Goal: Transaction & Acquisition: Subscribe to service/newsletter

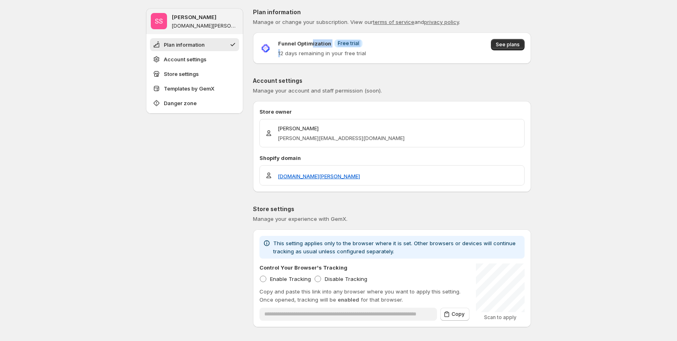
drag, startPoint x: 282, startPoint y: 54, endPoint x: 314, endPoint y: 45, distance: 32.8
click at [314, 45] on div "Funnel Optimization Info Free trial 12 days remaining in your free trial" at bounding box center [322, 48] width 88 height 18
click at [352, 52] on p "12 days remaining in your free trial" at bounding box center [322, 53] width 88 height 8
click at [351, 52] on p "12 days remaining in your free trial" at bounding box center [322, 53] width 88 height 8
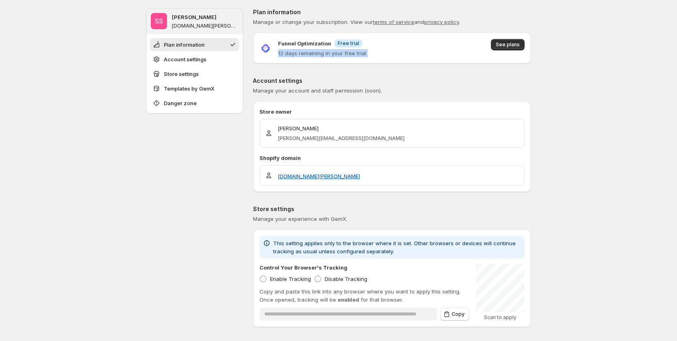
click at [351, 52] on p "12 days remaining in your free trial" at bounding box center [322, 53] width 88 height 8
click at [394, 48] on div "Funnel Optimization Info Free trial 12 days remaining in your free trial See pl…" at bounding box center [392, 48] width 265 height 18
drag, startPoint x: 277, startPoint y: 52, endPoint x: 378, endPoint y: 50, distance: 101.0
click at [378, 50] on div "Funnel Optimization Info Free trial 12 days remaining in your free trial See pl…" at bounding box center [392, 48] width 265 height 18
click at [410, 45] on div "Funnel Optimization Info Free trial 12 days remaining in your free trial See pl…" at bounding box center [392, 48] width 265 height 18
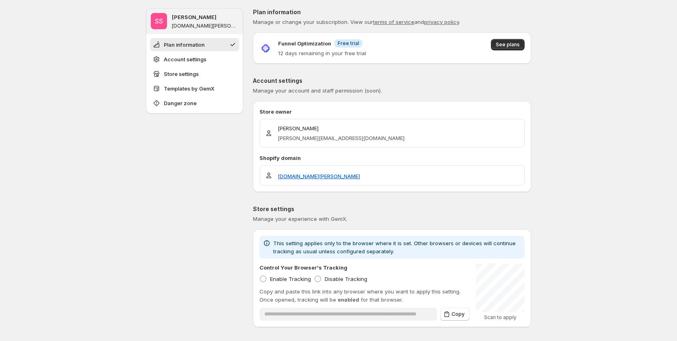
click at [410, 45] on div "Funnel Optimization Info Free trial 12 days remaining in your free trial See pl…" at bounding box center [392, 48] width 265 height 18
click at [500, 42] on span "See plans" at bounding box center [508, 44] width 24 height 6
drag, startPoint x: 279, startPoint y: 54, endPoint x: 382, endPoint y: 57, distance: 102.3
click at [382, 56] on div "Funnel Optimization Info Free trial 12 days remaining in your free trial See pl…" at bounding box center [392, 48] width 265 height 18
drag, startPoint x: 392, startPoint y: 54, endPoint x: 357, endPoint y: 69, distance: 37.8
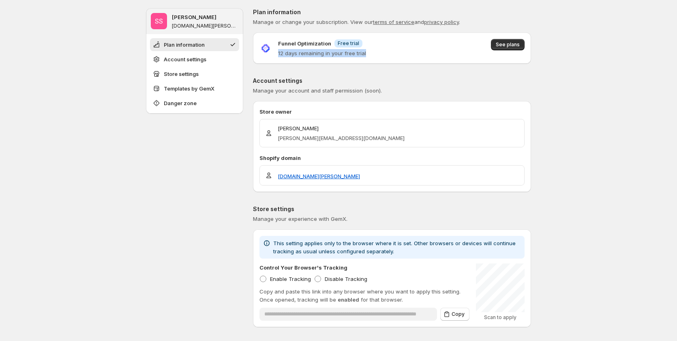
click at [393, 54] on div "Funnel Optimization Info Free trial 12 days remaining in your free trial See pl…" at bounding box center [392, 48] width 265 height 18
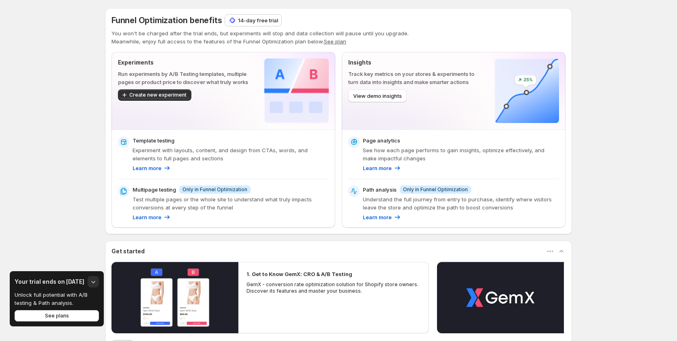
click at [243, 21] on p "14-day free trial" at bounding box center [258, 20] width 40 height 8
drag, startPoint x: 82, startPoint y: 279, endPoint x: -1, endPoint y: 287, distance: 83.6
click at [0, 287] on html "Funnel Optimization benefits 14-day free trial You won't be charged after the t…" at bounding box center [338, 170] width 677 height 341
click at [30, 230] on div "Funnel Optimization benefits 14-day free trial You won't be charged after the t…" at bounding box center [338, 230] width 677 height 460
drag, startPoint x: 81, startPoint y: 280, endPoint x: -21, endPoint y: 273, distance: 102.4
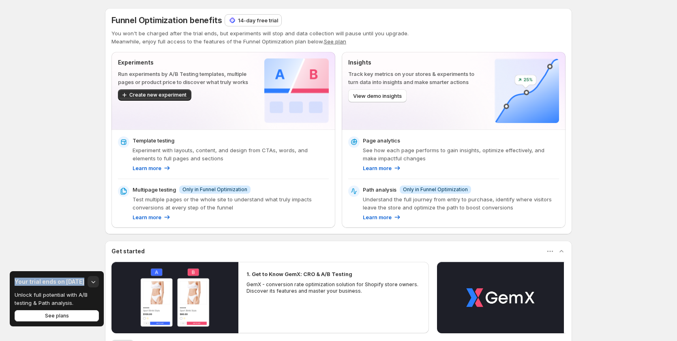
click at [0, 273] on html "Funnel Optimization benefits 14-day free trial You won't be charged after the t…" at bounding box center [338, 170] width 677 height 341
click at [78, 234] on div "Funnel Optimization benefits 14-day free trial You won't be charged after the t…" at bounding box center [338, 230] width 677 height 460
click at [57, 284] on h3 "Your trial ends on [DATE]" at bounding box center [50, 281] width 70 height 8
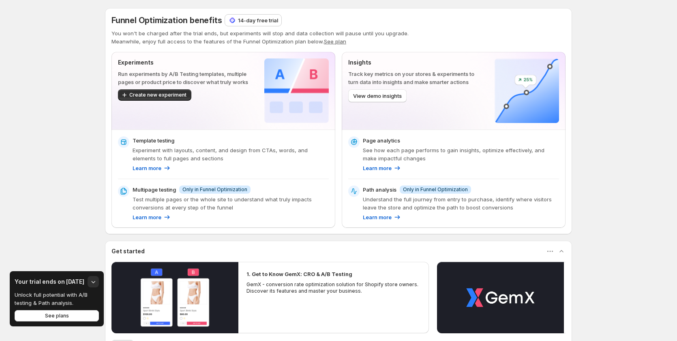
click at [65, 200] on div "Funnel Optimization benefits 14-day free trial You won't be charged after the t…" at bounding box center [338, 230] width 677 height 460
drag, startPoint x: 238, startPoint y: 21, endPoint x: 324, endPoint y: 10, distance: 86.8
click at [333, 18] on div "Funnel Optimization benefits 14-day free trial" at bounding box center [339, 20] width 454 height 11
click at [316, 5] on div "Funnel Optimization benefits 14-day free trial You won't be charged after the t…" at bounding box center [338, 208] width 467 height 416
drag, startPoint x: 244, startPoint y: 19, endPoint x: 333, endPoint y: 21, distance: 88.8
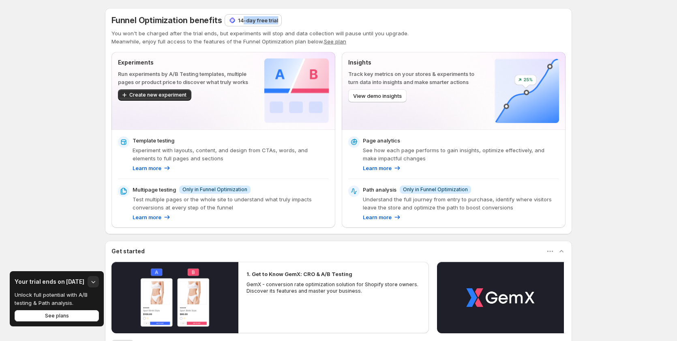
click at [333, 21] on div "Funnel Optimization benefits 14-day free trial" at bounding box center [339, 20] width 454 height 11
click at [314, 3] on div "Funnel Optimization benefits 14-day free trial You won't be charged after the t…" at bounding box center [338, 208] width 467 height 416
drag, startPoint x: 240, startPoint y: 21, endPoint x: 378, endPoint y: 6, distance: 139.6
click at [378, 6] on div "Funnel Optimization benefits 14-day free trial You won't be charged after the t…" at bounding box center [338, 208] width 467 height 416
click at [357, 1] on div "Funnel Optimization benefits 14-day free trial You won't be charged after the t…" at bounding box center [338, 208] width 467 height 416
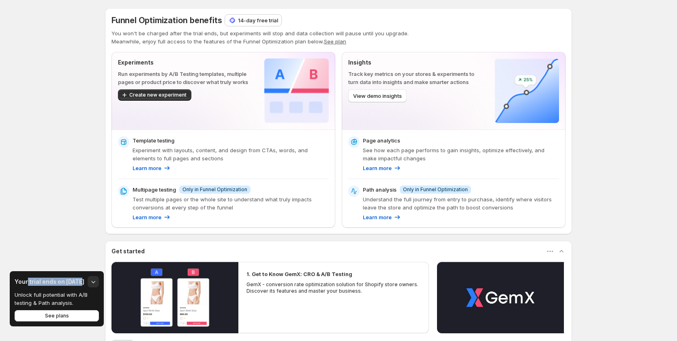
drag, startPoint x: 80, startPoint y: 281, endPoint x: 26, endPoint y: 280, distance: 53.1
click at [26, 280] on h3 "Your trial ends on [DATE]" at bounding box center [50, 281] width 70 height 8
click at [43, 200] on div "Funnel Optimization benefits 14-day free trial You won't be charged after the t…" at bounding box center [338, 230] width 677 height 460
drag, startPoint x: 80, startPoint y: 281, endPoint x: 58, endPoint y: 286, distance: 22.0
click at [58, 286] on div "Your trial ends on [DATE]" at bounding box center [57, 281] width 84 height 11
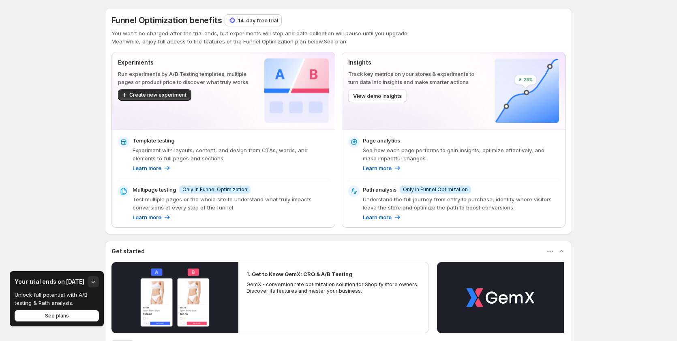
click at [55, 286] on div "Your trial ends on [DATE]" at bounding box center [57, 281] width 84 height 11
click at [671, 115] on div "Funnel Optimization benefits 14-day free trial You won't be charged after the t…" at bounding box center [338, 230] width 677 height 460
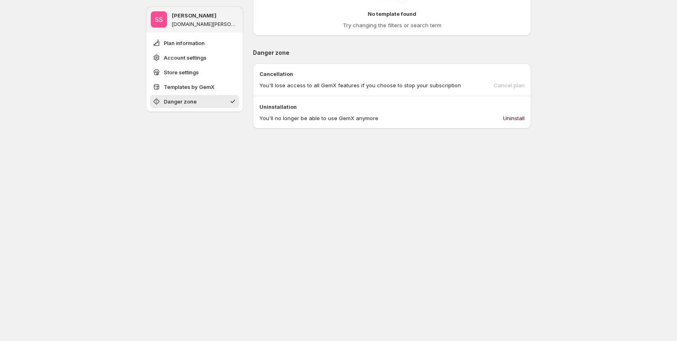
scroll to position [468, 0]
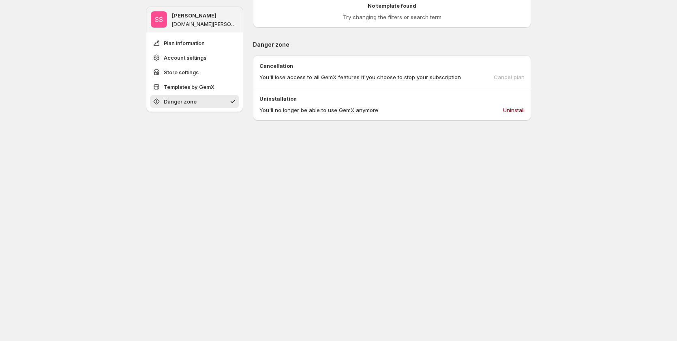
click at [513, 79] on div "Cancel plan" at bounding box center [509, 77] width 31 height 8
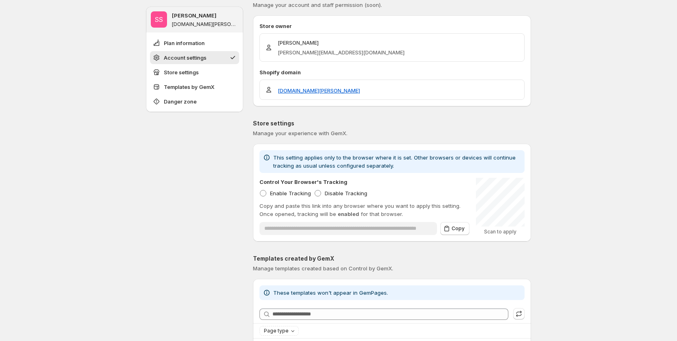
scroll to position [0, 0]
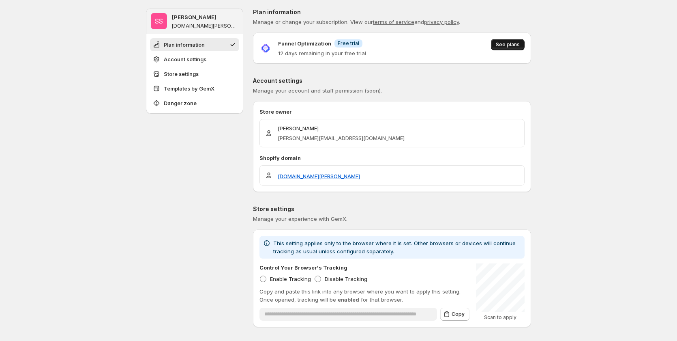
click at [525, 41] on button "See plans" at bounding box center [508, 44] width 34 height 11
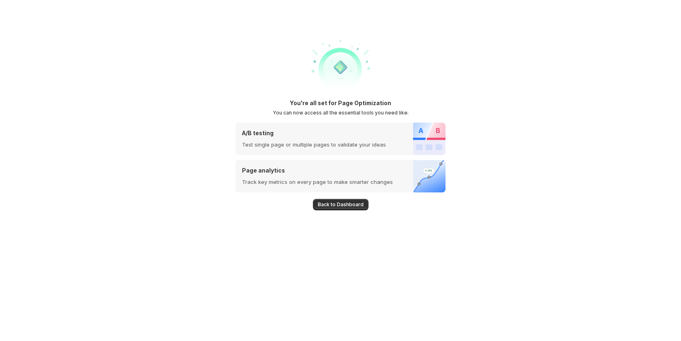
click at [328, 207] on span "Back to Dashboard" at bounding box center [341, 204] width 46 height 6
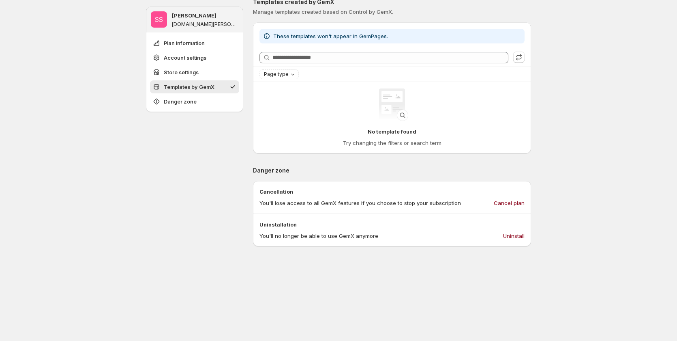
scroll to position [406, 0]
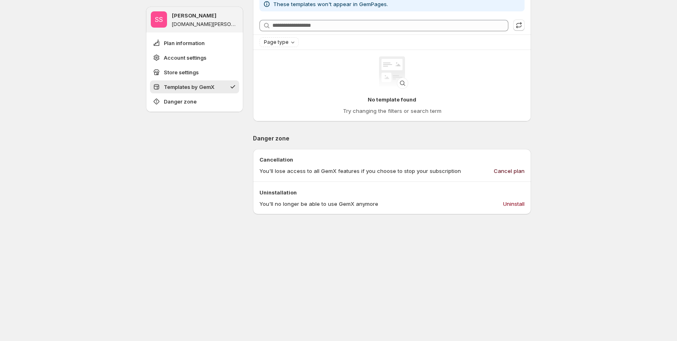
click at [511, 174] on span "Cancel plan" at bounding box center [509, 171] width 31 height 8
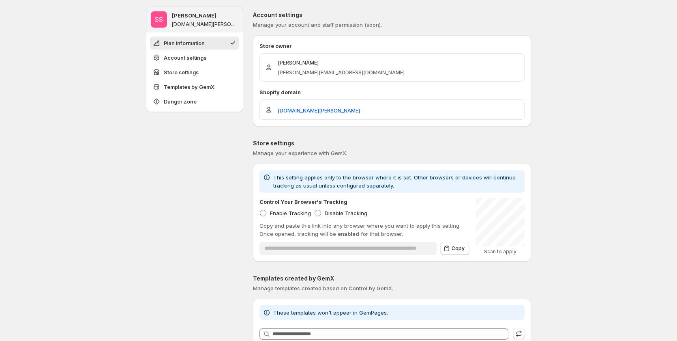
scroll to position [0, 0]
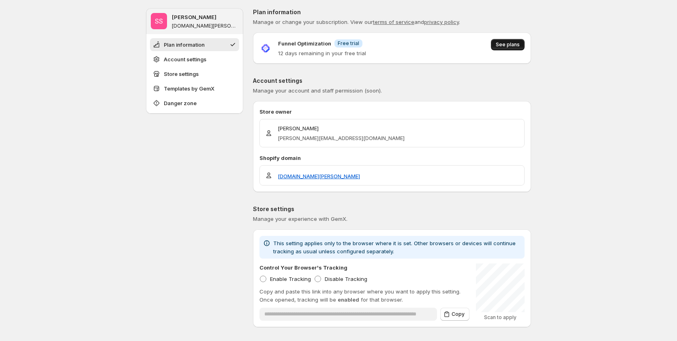
click at [509, 43] on span "See plans" at bounding box center [508, 44] width 24 height 6
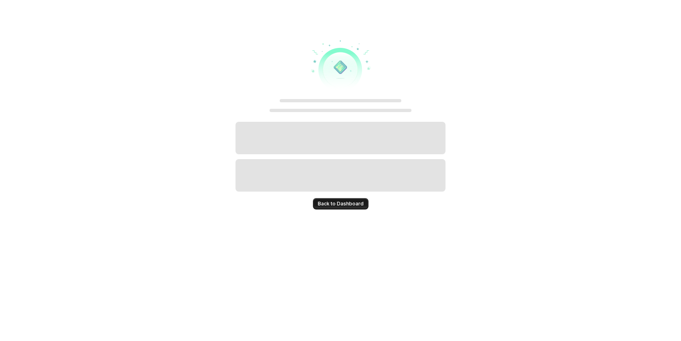
click at [338, 202] on span "Back to Dashboard" at bounding box center [341, 203] width 46 height 6
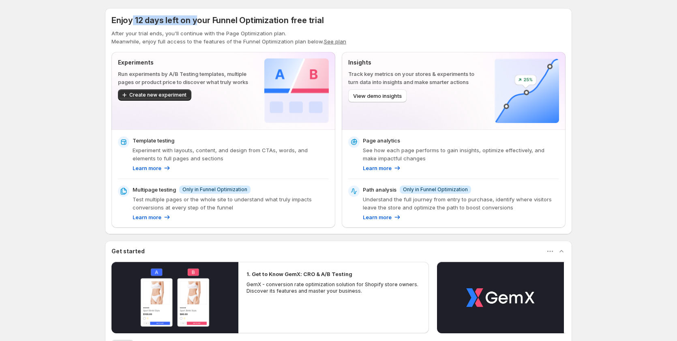
drag, startPoint x: 135, startPoint y: 18, endPoint x: 198, endPoint y: 15, distance: 62.5
click at [198, 14] on div "Enjoy 12 days left on your Funnel Optimization free trial After your trial ends…" at bounding box center [338, 121] width 467 height 226
click at [317, 16] on span "Enjoy 12 days left on your Funnel Optimization free trial" at bounding box center [218, 20] width 213 height 10
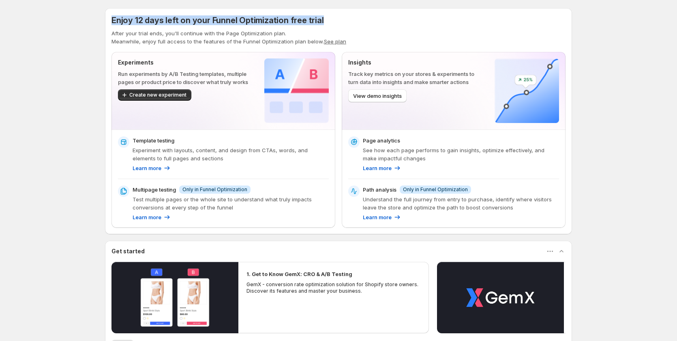
click at [392, 17] on div "Enjoy 12 days left on your Funnel Optimization free trial" at bounding box center [339, 20] width 454 height 11
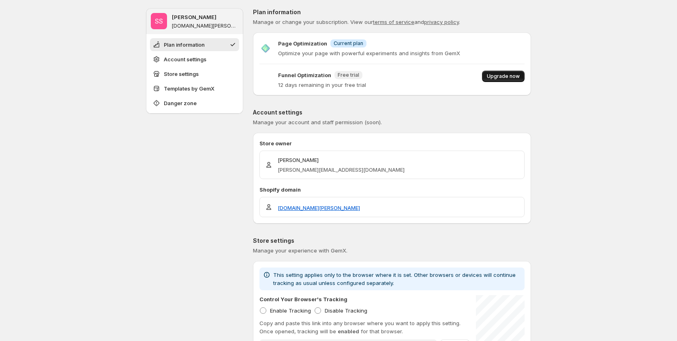
click at [510, 77] on span "Upgrade now" at bounding box center [503, 76] width 33 height 6
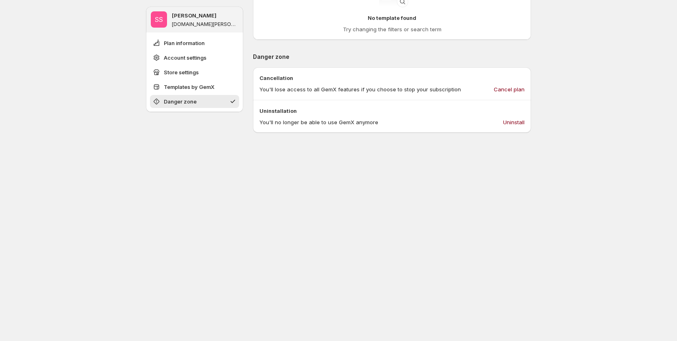
scroll to position [418, 0]
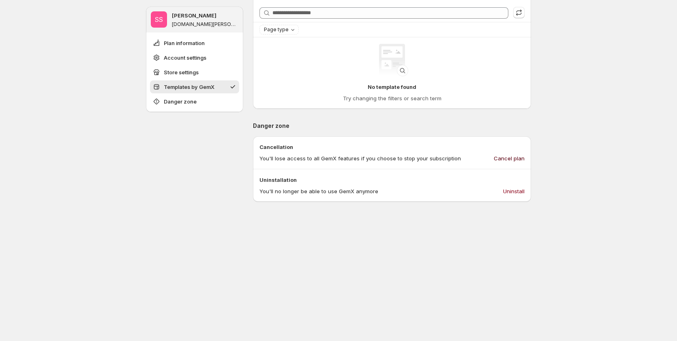
click at [522, 154] on span "Cancel plan" at bounding box center [509, 158] width 31 height 8
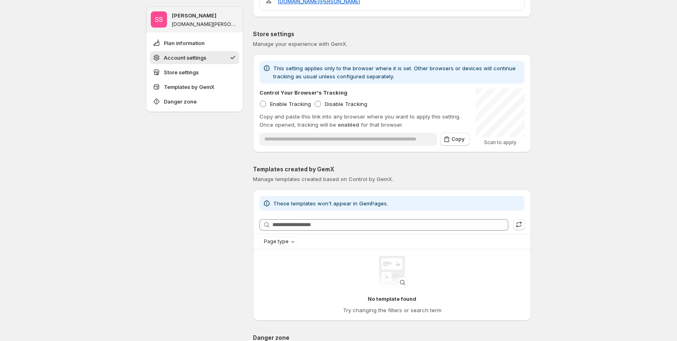
scroll to position [0, 0]
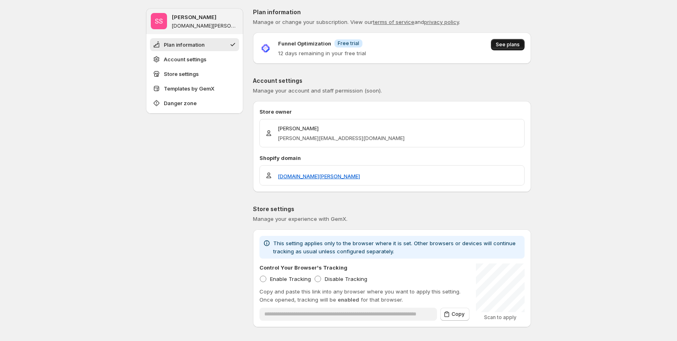
click at [501, 46] on span "See plans" at bounding box center [508, 44] width 24 height 6
click at [514, 40] on button "See plans" at bounding box center [508, 44] width 34 height 11
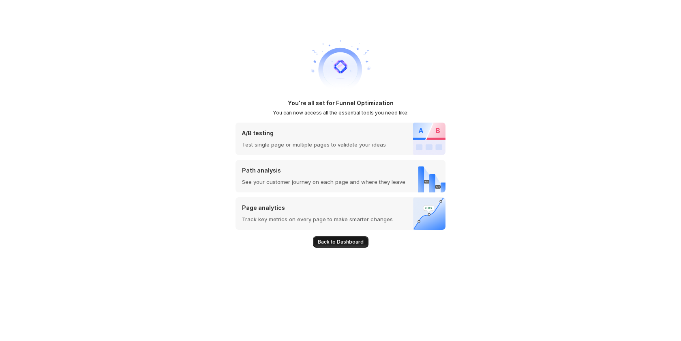
click at [337, 239] on button "Back to Dashboard" at bounding box center [341, 241] width 56 height 11
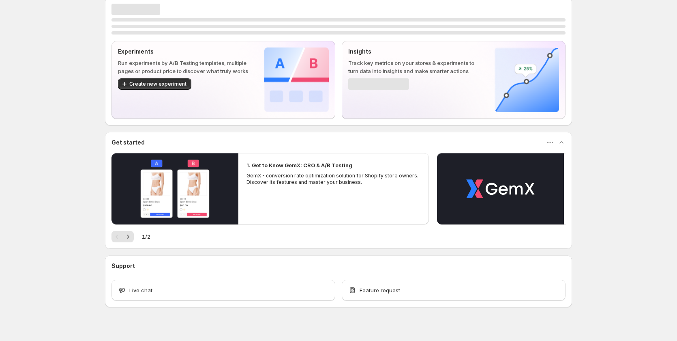
scroll to position [21, 0]
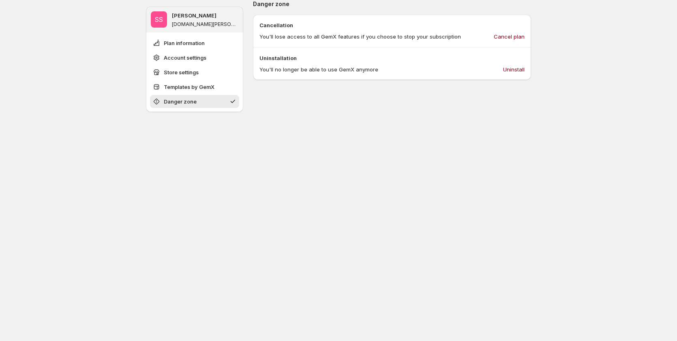
scroll to position [427, 0]
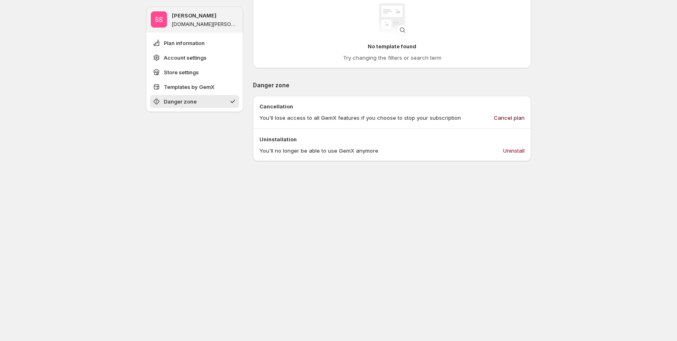
click at [515, 120] on span "Cancel plan" at bounding box center [509, 118] width 31 height 8
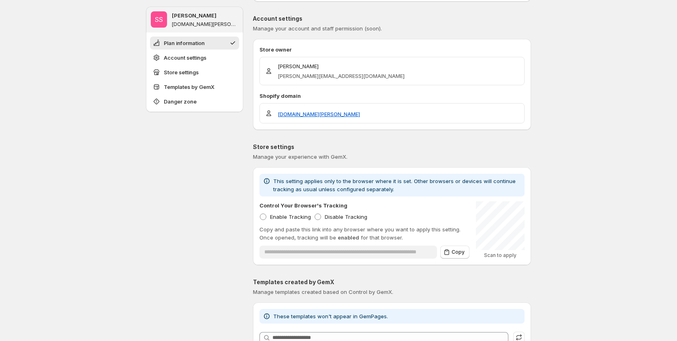
scroll to position [0, 0]
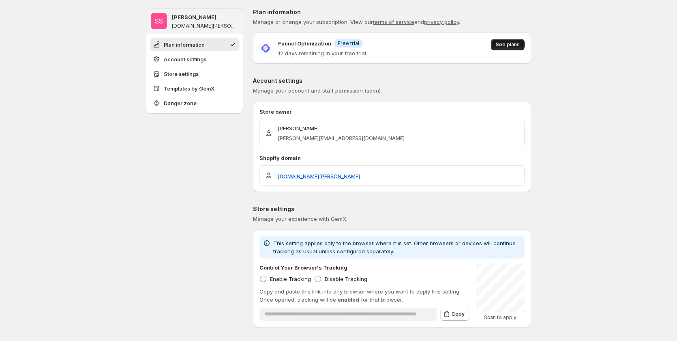
click at [506, 44] on span "See plans" at bounding box center [508, 44] width 24 height 6
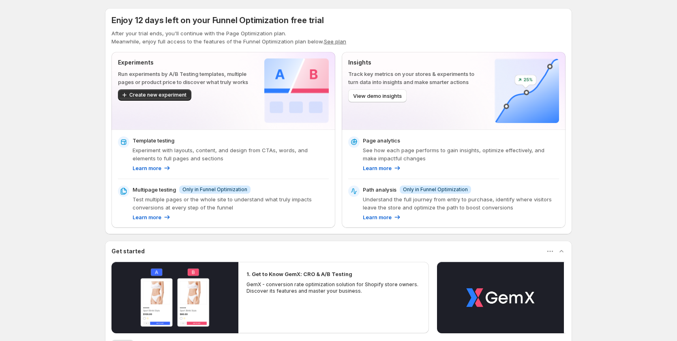
drag, startPoint x: 3, startPoint y: 171, endPoint x: 95, endPoint y: 164, distance: 92.3
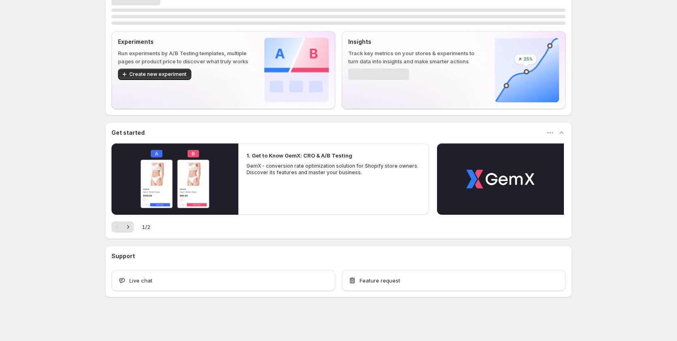
scroll to position [21, 0]
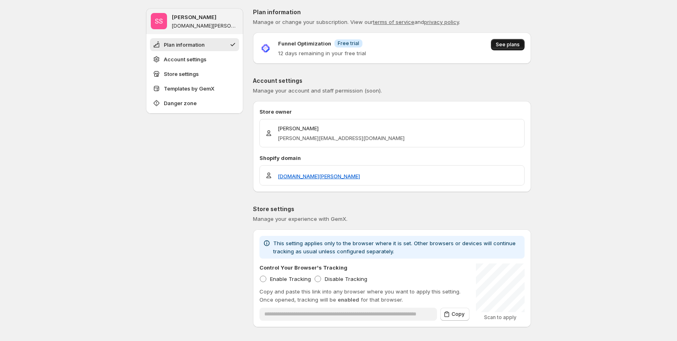
click at [502, 46] on span "See plans" at bounding box center [508, 44] width 24 height 6
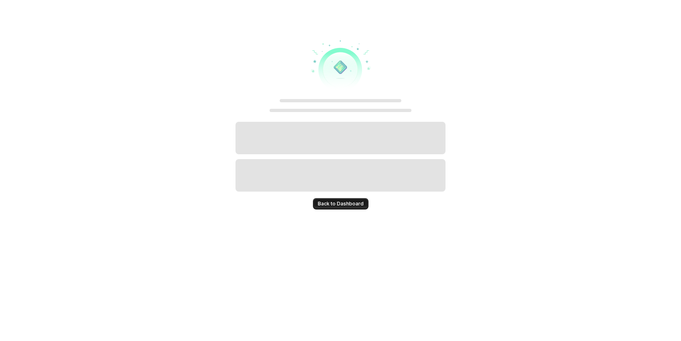
click at [338, 202] on span "Back to Dashboard" at bounding box center [341, 203] width 46 height 6
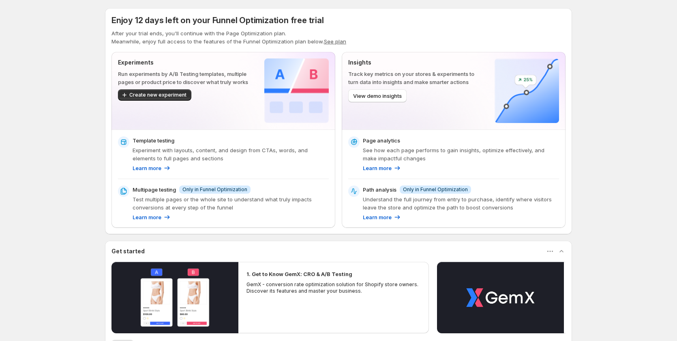
click at [337, 44] on button "See plan" at bounding box center [335, 41] width 22 height 6
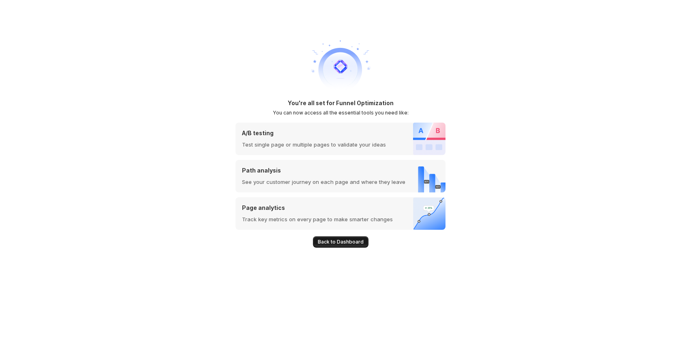
click at [350, 240] on span "Back to Dashboard" at bounding box center [341, 242] width 46 height 6
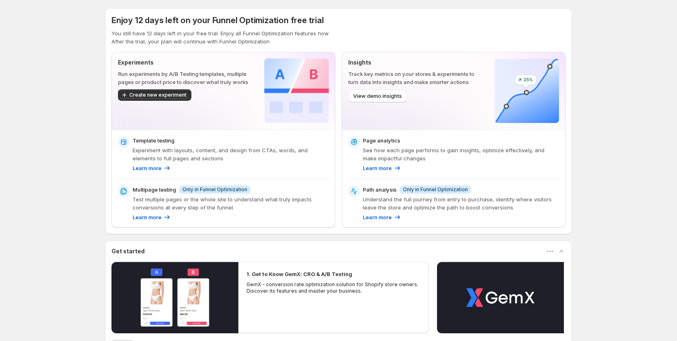
click at [216, 195] on div "Multipage testing Info Only in Funnel Optimization Test multiple pages or the w…" at bounding box center [231, 203] width 196 height 36
click at [218, 186] on span "Info Only in Funnel Optimization" at bounding box center [214, 189] width 71 height 8
click at [385, 96] on span "View demo insights" at bounding box center [377, 96] width 49 height 8
drag, startPoint x: 184, startPoint y: 95, endPoint x: 187, endPoint y: 104, distance: 9.5
click at [184, 95] on span "Create new experiment" at bounding box center [157, 95] width 57 height 6
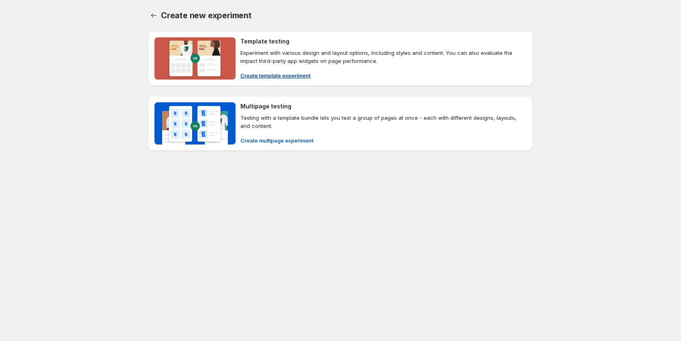
click at [256, 73] on span "Create template experiment" at bounding box center [276, 75] width 70 height 8
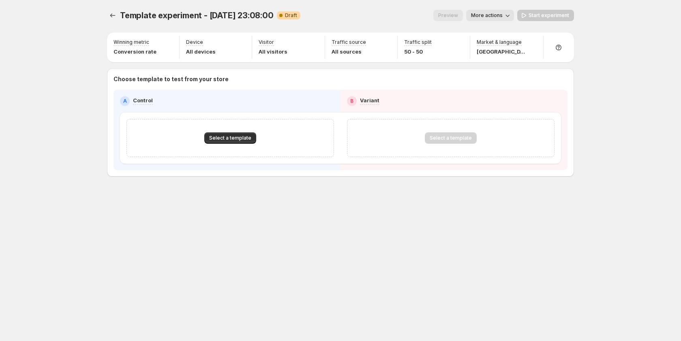
click at [231, 131] on div "Select a template" at bounding box center [231, 138] width 208 height 38
click at [231, 135] on button "Select a template" at bounding box center [230, 137] width 52 height 11
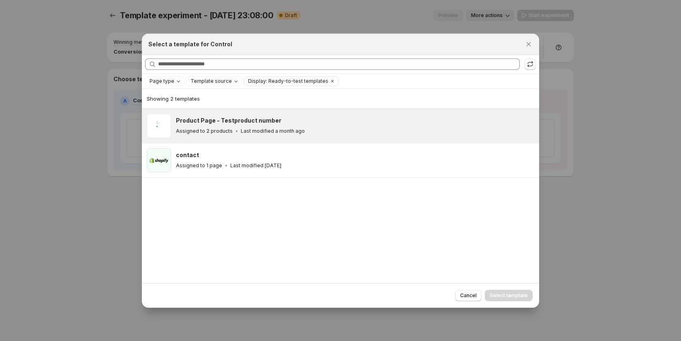
click at [281, 133] on p "Last modified a month ago" at bounding box center [273, 131] width 64 height 6
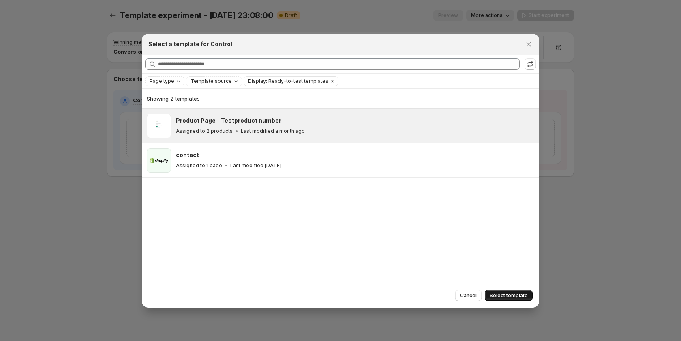
click at [514, 290] on button "Select template" at bounding box center [509, 295] width 48 height 11
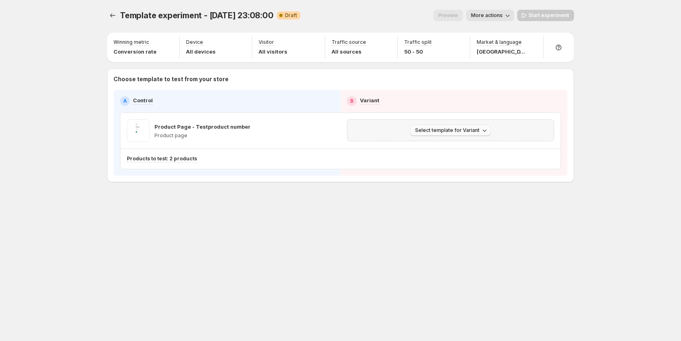
click at [451, 132] on span "Select template for Variant" at bounding box center [447, 130] width 64 height 6
click at [431, 204] on div "Template experiment - Oct 7, 23:08:00. This page is ready Template experiment -…" at bounding box center [340, 113] width 487 height 226
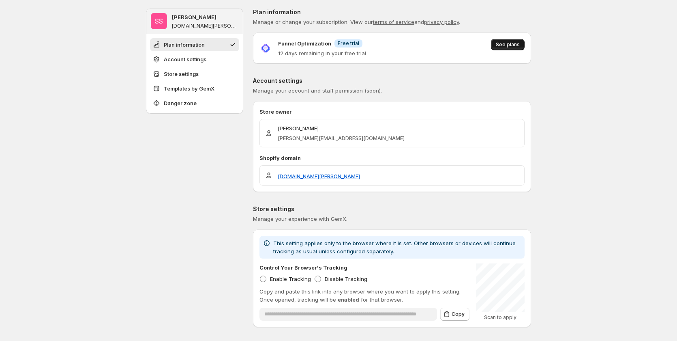
click at [510, 47] on span "See plans" at bounding box center [508, 44] width 24 height 6
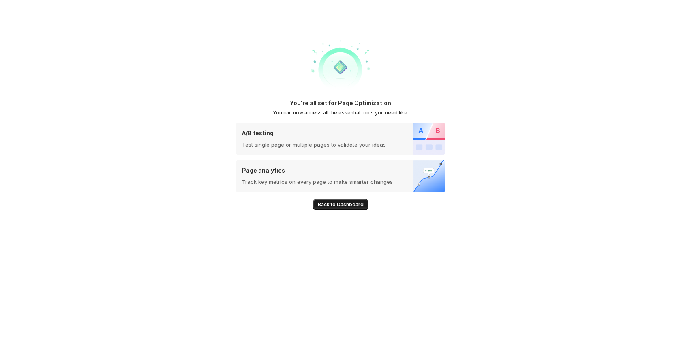
click at [347, 199] on button "Back to Dashboard" at bounding box center [341, 204] width 56 height 11
